Goal: Participate in discussion: Engage in conversation with other users on a specific topic

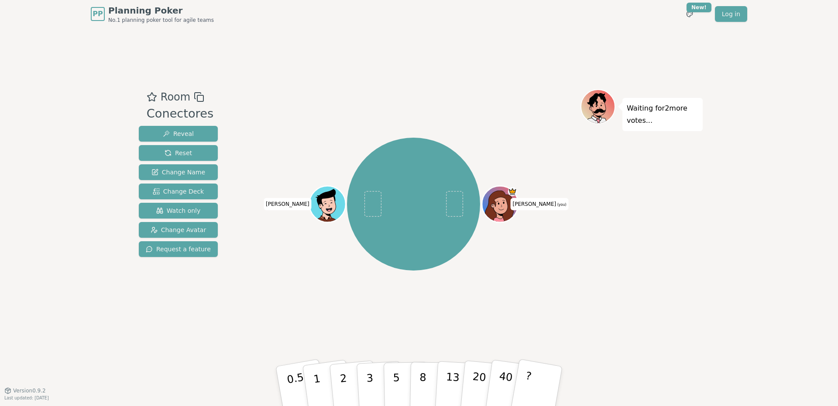
click at [391, 292] on div "[PERSON_NAME] (you) [PERSON_NAME]" at bounding box center [414, 204] width 334 height 198
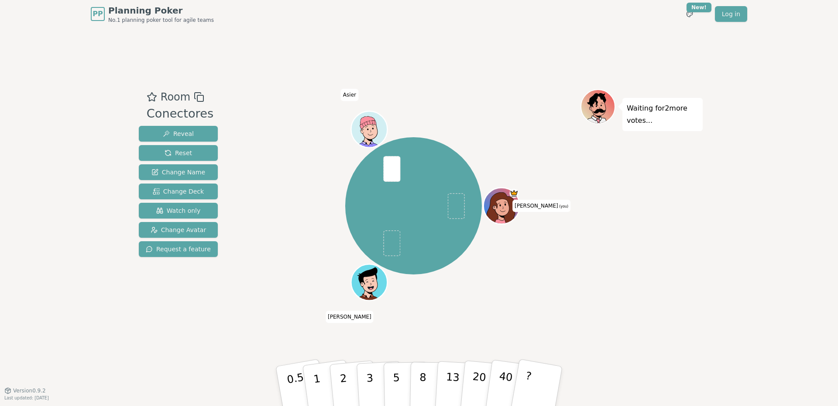
click at [715, 276] on div "PP Planning Poker No.1 planning poker tool for agile teams Toggle theme New! Lo…" at bounding box center [419, 203] width 838 height 406
click at [418, 366] on button "8" at bounding box center [432, 386] width 45 height 66
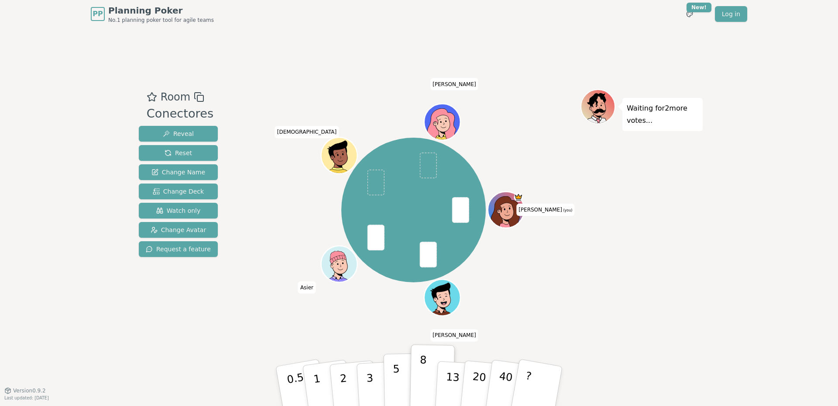
click at [388, 382] on button "5" at bounding box center [406, 386] width 45 height 66
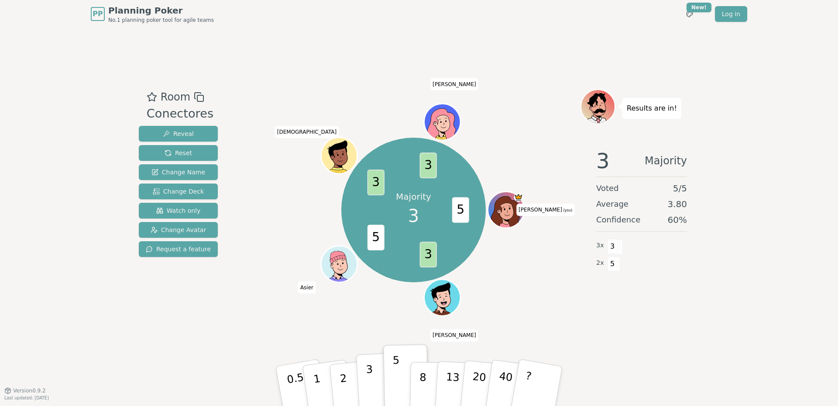
click at [379, 361] on button "3" at bounding box center [380, 386] width 48 height 68
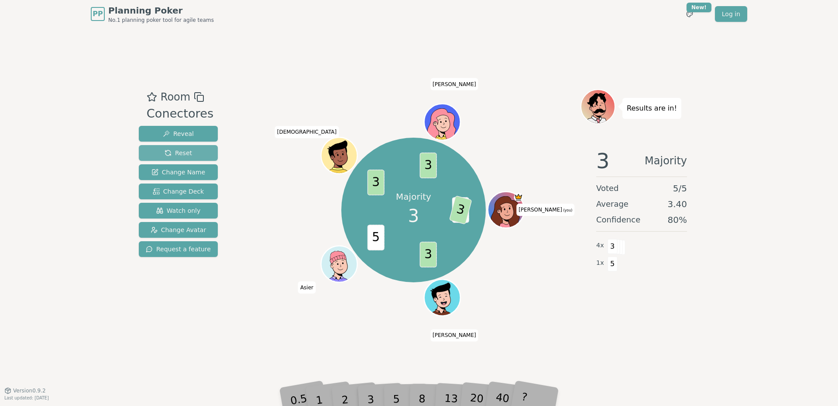
click at [183, 145] on button "Reset" at bounding box center [178, 153] width 79 height 16
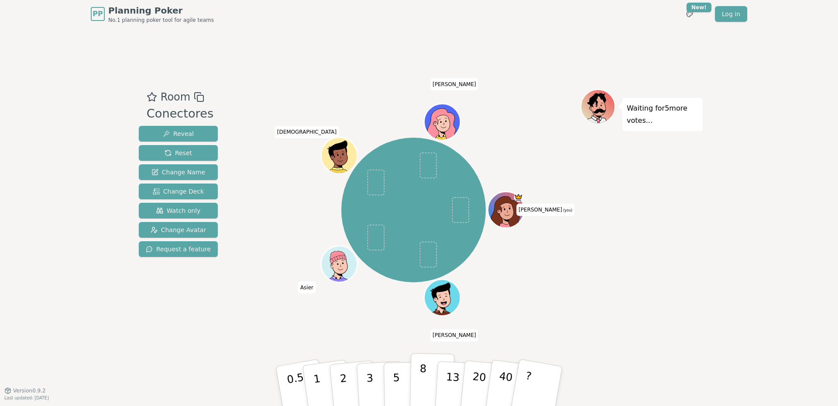
click at [431, 381] on button "8" at bounding box center [432, 386] width 45 height 66
click at [692, 261] on div "Waiting for 4 more votes..." at bounding box center [642, 209] width 122 height 240
click at [746, 194] on div "PP Planning Poker No.1 planning poker tool for agile teams Toggle theme New! Lo…" at bounding box center [419, 203] width 838 height 406
click at [715, 206] on div "PP Planning Poker No.1 planning poker tool for agile teams Toggle theme New! Lo…" at bounding box center [419, 203] width 838 height 406
click at [743, 236] on div "PP Planning Poker No.1 planning poker tool for agile teams Toggle theme New! Lo…" at bounding box center [419, 203] width 838 height 406
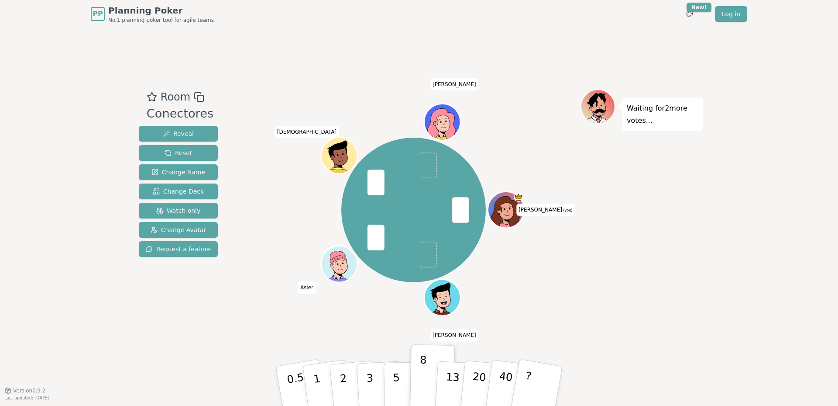
click at [703, 266] on div "PP Planning Poker No.1 planning poker tool for agile teams Toggle theme New! Lo…" at bounding box center [419, 203] width 838 height 406
click at [178, 188] on span "Change Deck" at bounding box center [178, 191] width 51 height 9
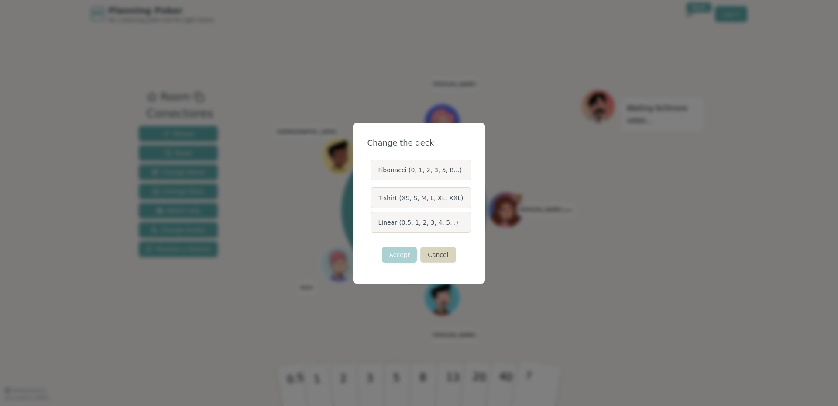
click at [436, 248] on button "Cancel" at bounding box center [437, 255] width 35 height 16
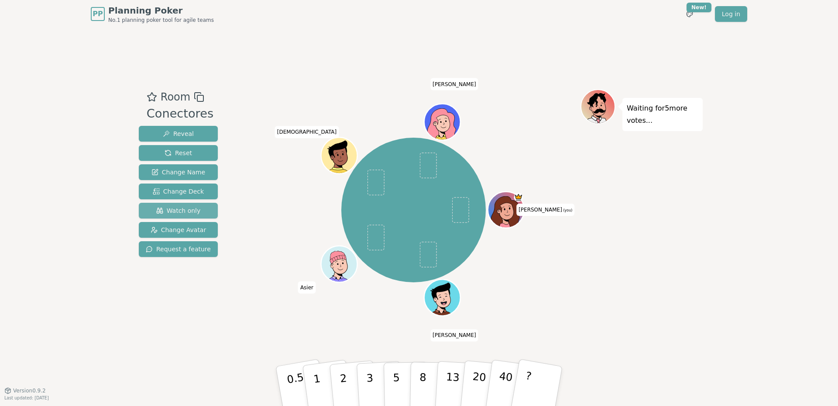
click at [161, 208] on span "Watch only" at bounding box center [178, 210] width 45 height 9
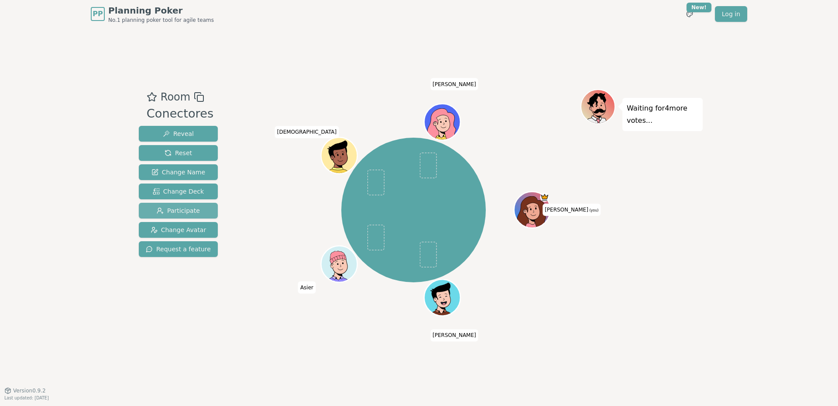
click at [161, 208] on span "Participate" at bounding box center [178, 210] width 43 height 9
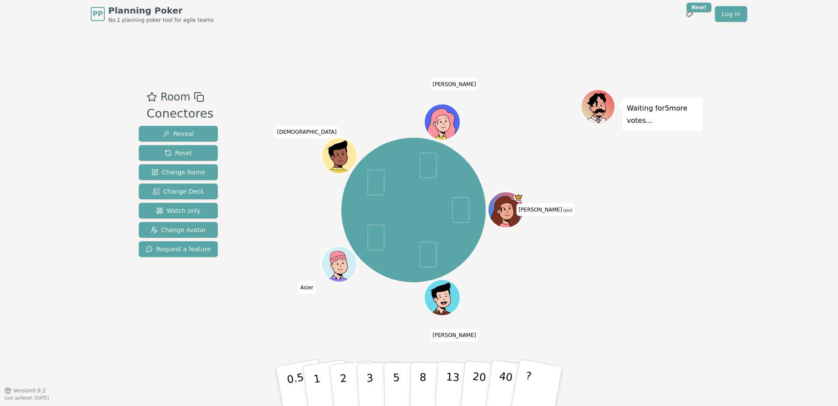
click at [744, 211] on div "PP Planning Poker No.1 planning poker tool for agile teams Toggle theme New! Lo…" at bounding box center [419, 203] width 838 height 406
click at [749, 234] on div "PP Planning Poker No.1 planning poker tool for agile teams Toggle theme New! Lo…" at bounding box center [419, 203] width 838 height 406
click at [399, 370] on p "5" at bounding box center [396, 385] width 7 height 47
click at [418, 385] on button "8" at bounding box center [432, 386] width 45 height 66
click at [750, 278] on div "PP Planning Poker No.1 planning poker tool for agile teams Toggle theme New! Lo…" at bounding box center [419, 203] width 838 height 406
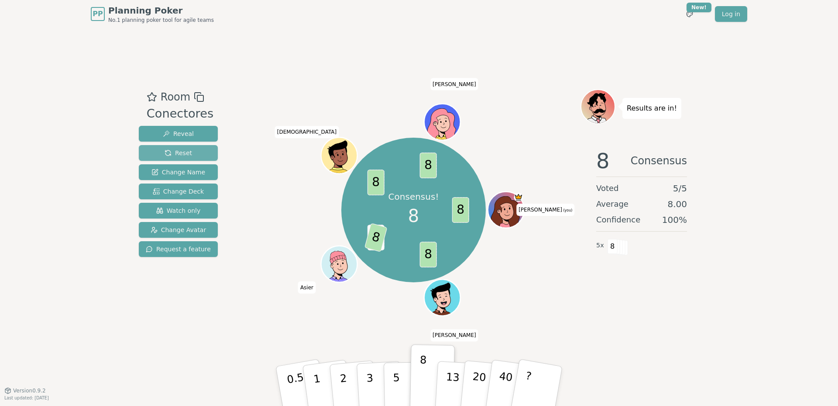
click at [199, 159] on button "Reset" at bounding box center [178, 153] width 79 height 16
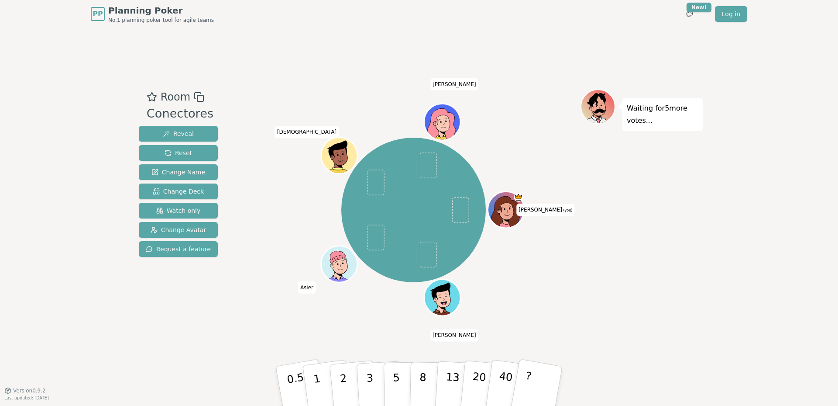
click at [800, 163] on div "PP Planning Poker No.1 planning poker tool for agile teams Toggle theme New! Lo…" at bounding box center [419, 203] width 838 height 406
click at [743, 266] on div "PP Planning Poker No.1 planning poker tool for agile teams Toggle theme New! Lo…" at bounding box center [419, 203] width 838 height 406
click at [695, 290] on div "Waiting for 5 more votes..." at bounding box center [642, 209] width 122 height 240
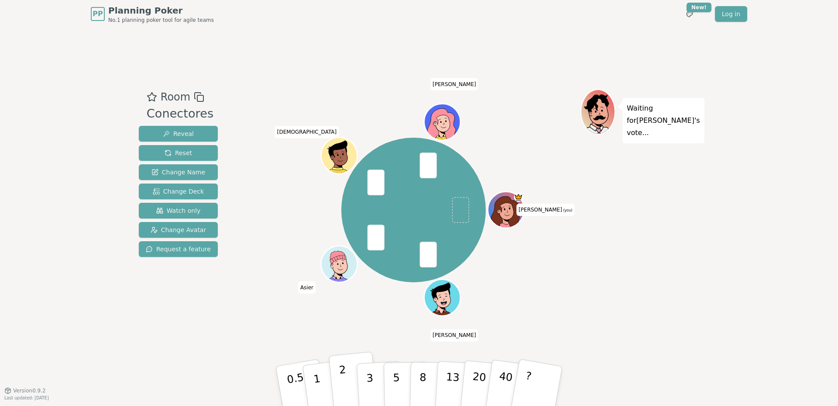
click at [351, 382] on button "2" at bounding box center [354, 385] width 50 height 69
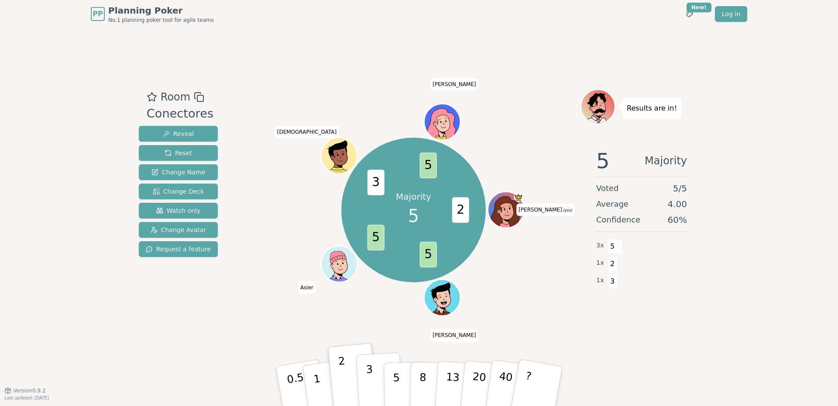
click at [379, 379] on button "3" at bounding box center [380, 386] width 48 height 68
